Goal: Information Seeking & Learning: Learn about a topic

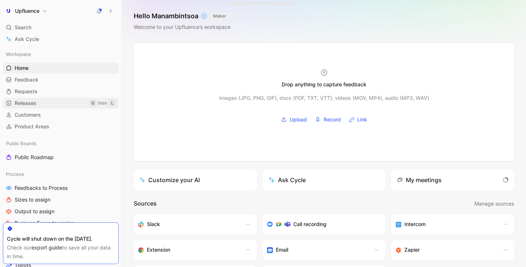
click at [40, 101] on link "Releases G then L" at bounding box center [61, 103] width 116 height 11
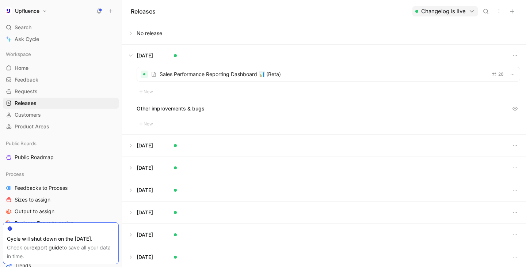
click at [128, 56] on button at bounding box center [323, 56] width 403 height 22
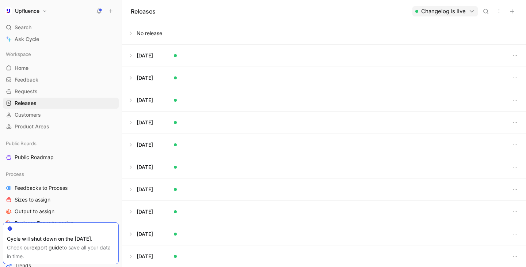
click at [133, 33] on button at bounding box center [323, 33] width 403 height 22
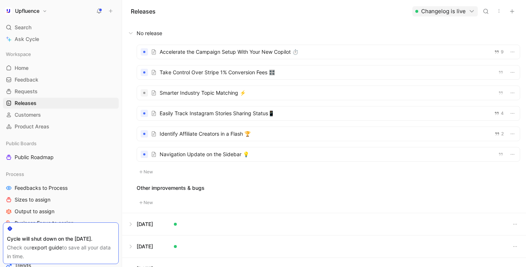
click at [217, 73] on div at bounding box center [328, 72] width 383 height 14
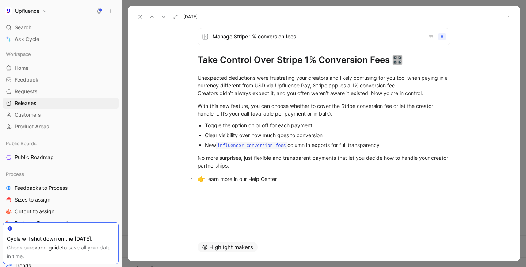
click at [300, 174] on div "👉 Learn more in our Help Center" at bounding box center [324, 178] width 253 height 9
click at [288, 168] on div "No more surprises, just flexible and transparent payments that let you decide h…" at bounding box center [324, 161] width 253 height 15
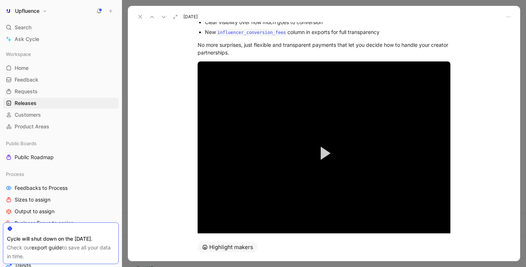
scroll to position [186, 0]
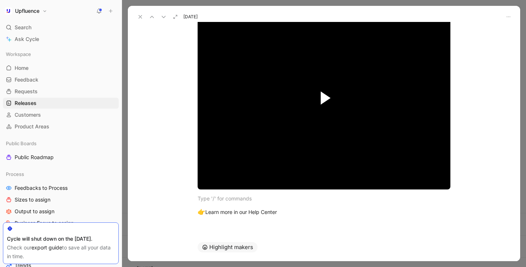
click at [326, 97] on span "Video Player" at bounding box center [326, 97] width 10 height 13
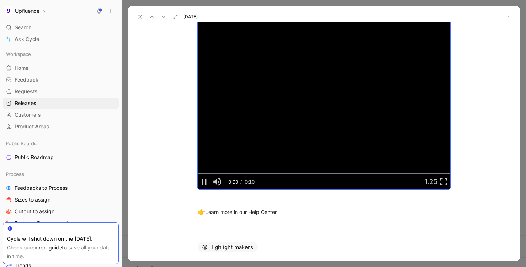
scroll to position [170, 0]
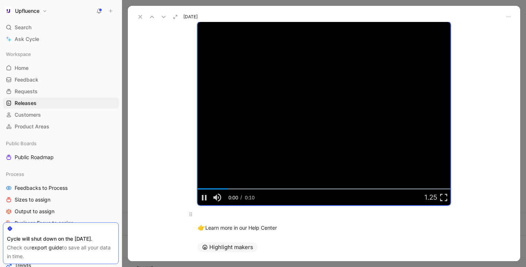
click at [315, 210] on p at bounding box center [324, 214] width 281 height 12
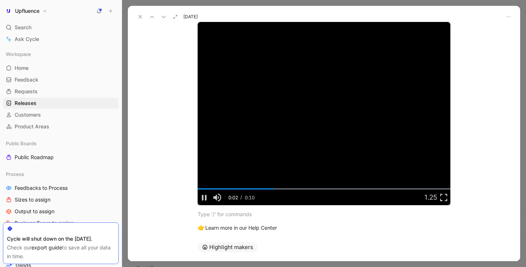
click at [474, 188] on div "Unexpected deductions were frustrating your creators and likely confusing for y…" at bounding box center [324, 76] width 392 height 327
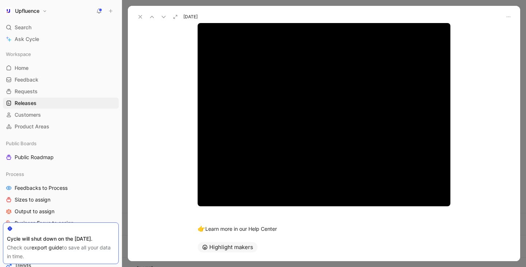
scroll to position [168, 0]
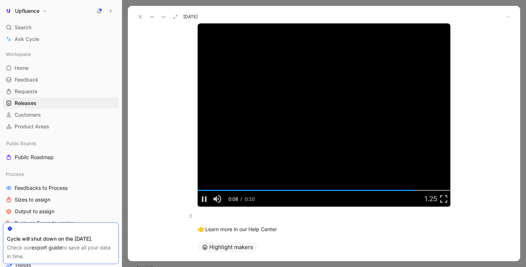
click at [317, 217] on div at bounding box center [324, 215] width 253 height 8
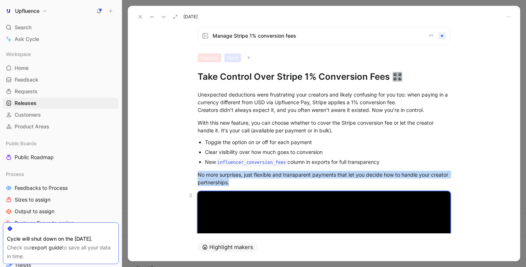
scroll to position [0, 0]
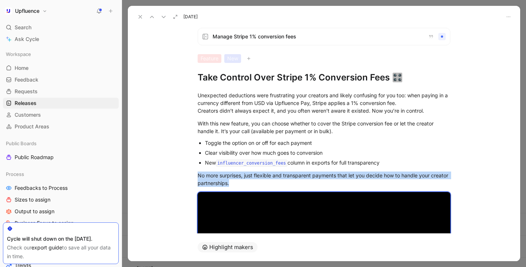
click at [142, 17] on icon at bounding box center [140, 17] width 6 height 6
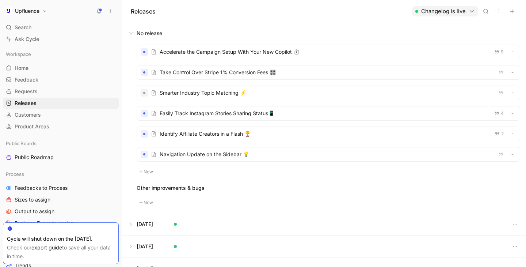
click at [275, 77] on div at bounding box center [328, 72] width 383 height 14
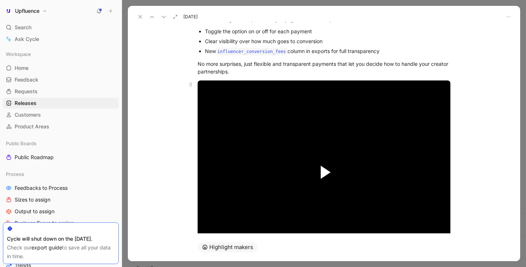
click at [328, 169] on span "Video Player" at bounding box center [326, 171] width 10 height 13
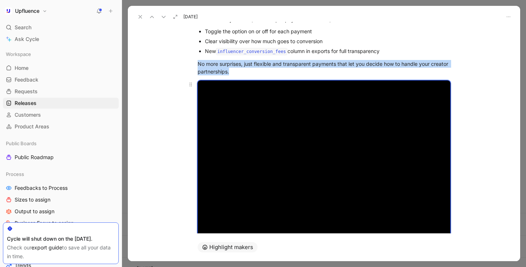
scroll to position [142, 0]
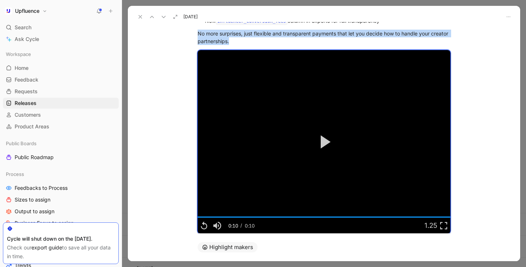
click at [140, 16] on icon at bounding box center [140, 17] width 6 height 6
